Goal: Task Accomplishment & Management: Manage account settings

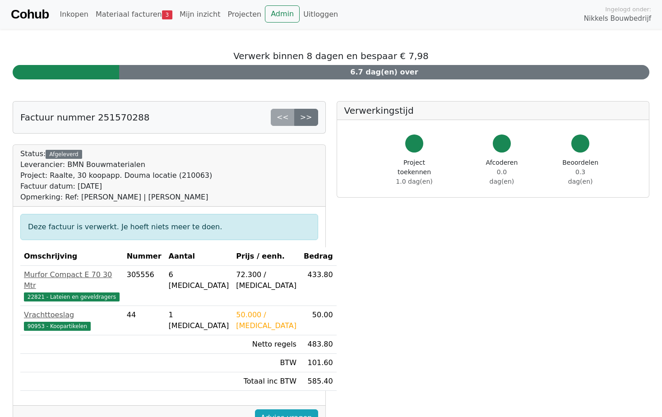
scroll to position [32, 0]
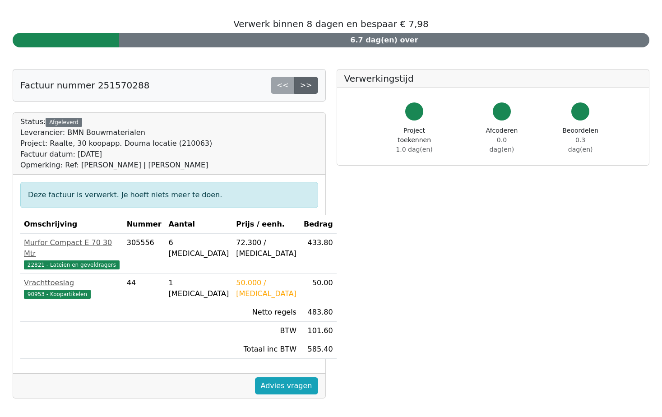
click at [311, 87] on link ">>" at bounding box center [306, 85] width 24 height 17
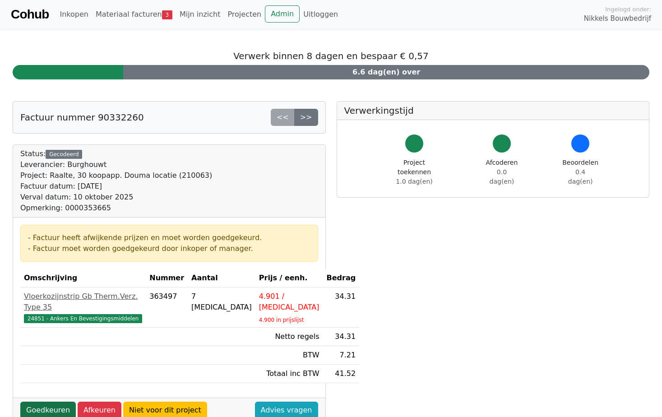
click at [44, 401] on link "Goedkeuren" at bounding box center [47, 409] width 55 height 17
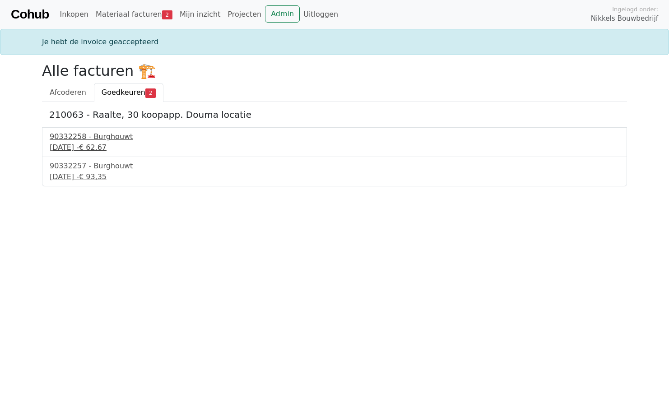
click at [83, 143] on div "10 september 2025 - € 62,67" at bounding box center [334, 147] width 569 height 11
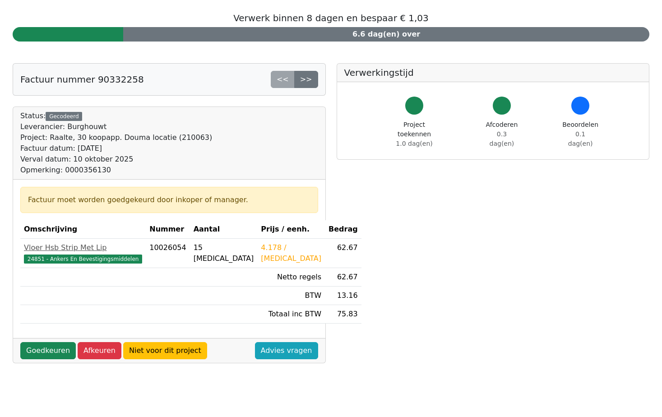
scroll to position [90, 0]
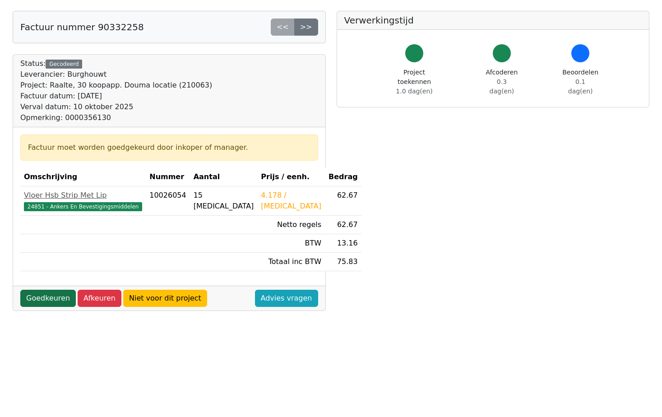
click at [43, 298] on link "Goedkeuren" at bounding box center [47, 298] width 55 height 17
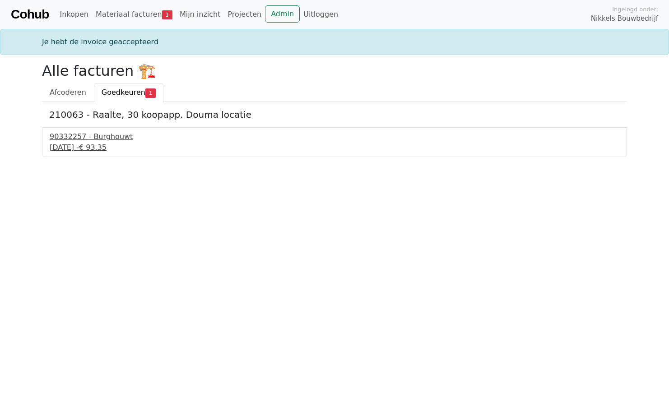
click at [101, 148] on div "[DATE] - € 93,35" at bounding box center [334, 147] width 569 height 11
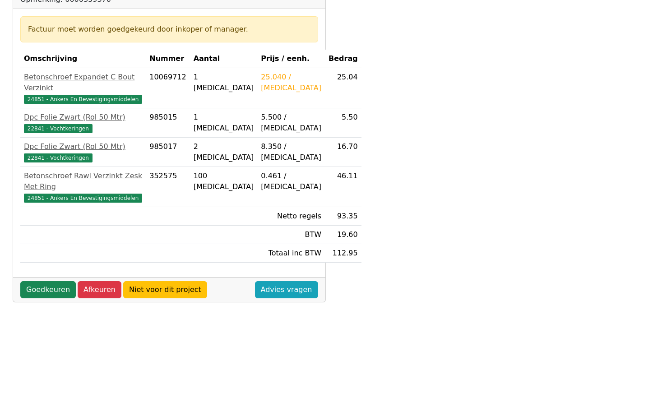
scroll to position [226, 0]
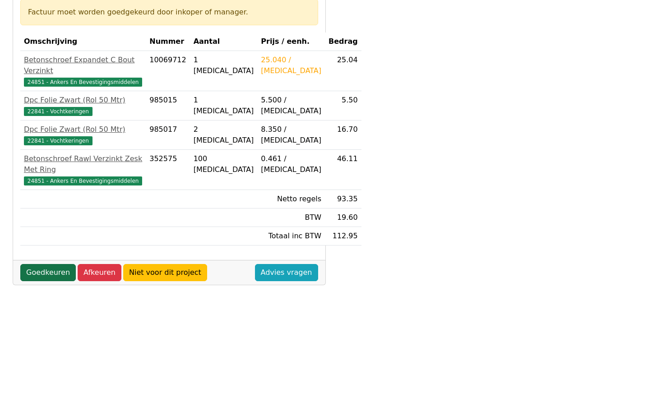
click at [57, 270] on link "Goedkeuren" at bounding box center [47, 272] width 55 height 17
